Goal: Find specific page/section: Find specific page/section

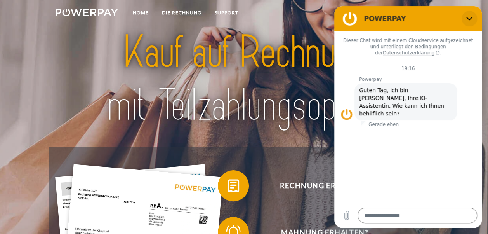
click at [469, 18] on icon "Schließen" at bounding box center [469, 19] width 6 height 6
type textarea "*"
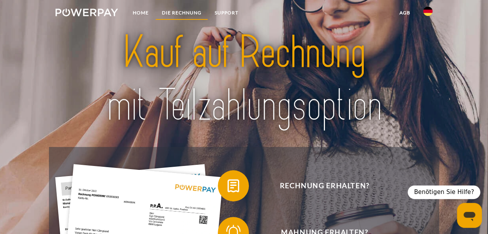
click at [187, 10] on link "DIE RECHNUNG" at bounding box center [181, 13] width 53 height 14
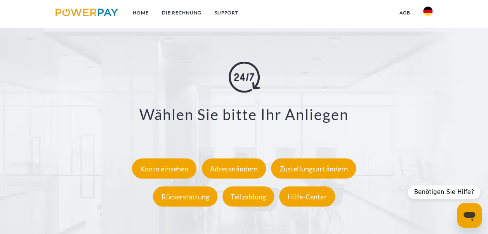
scroll to position [1301, 0]
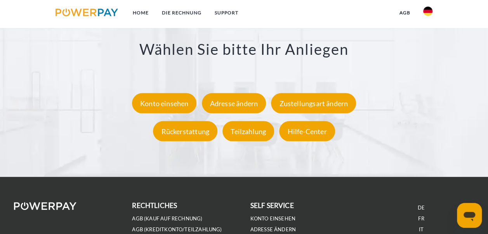
scroll to position [1361, 0]
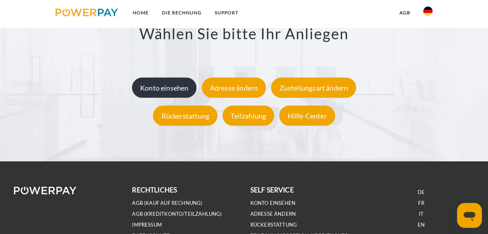
click at [177, 86] on div "Konto einsehen" at bounding box center [164, 87] width 65 height 20
